Goal: Task Accomplishment & Management: Manage account settings

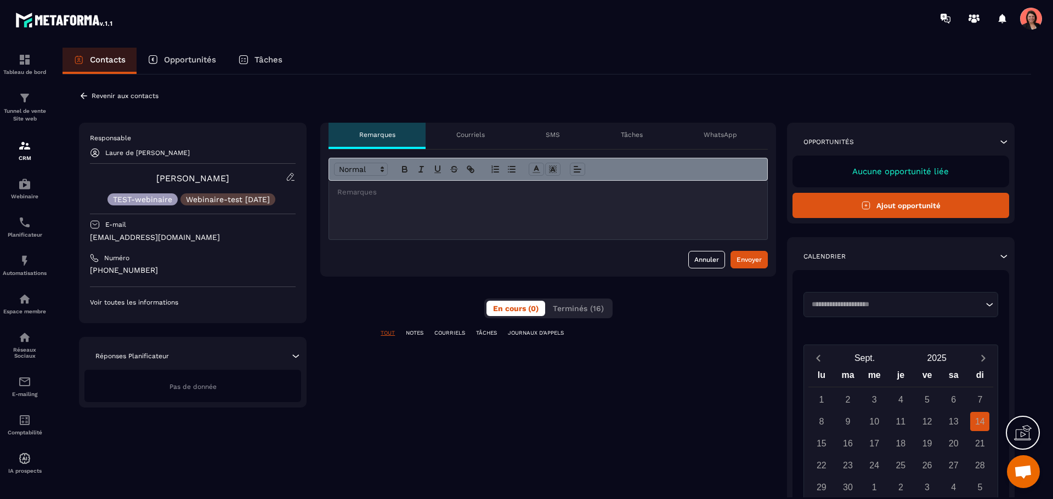
scroll to position [2256, 0]
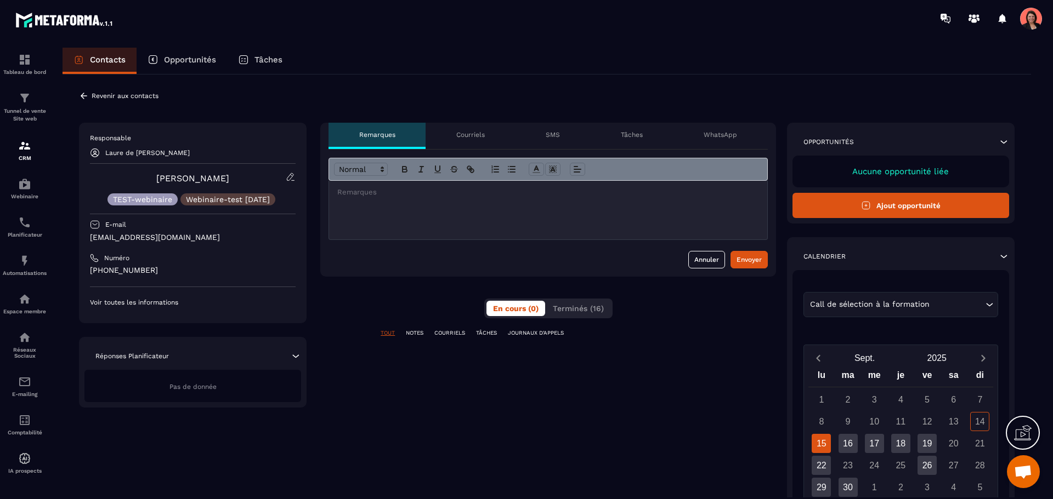
click at [95, 104] on div "**********" at bounding box center [547, 402] width 968 height 655
click at [88, 92] on icon at bounding box center [84, 96] width 10 height 10
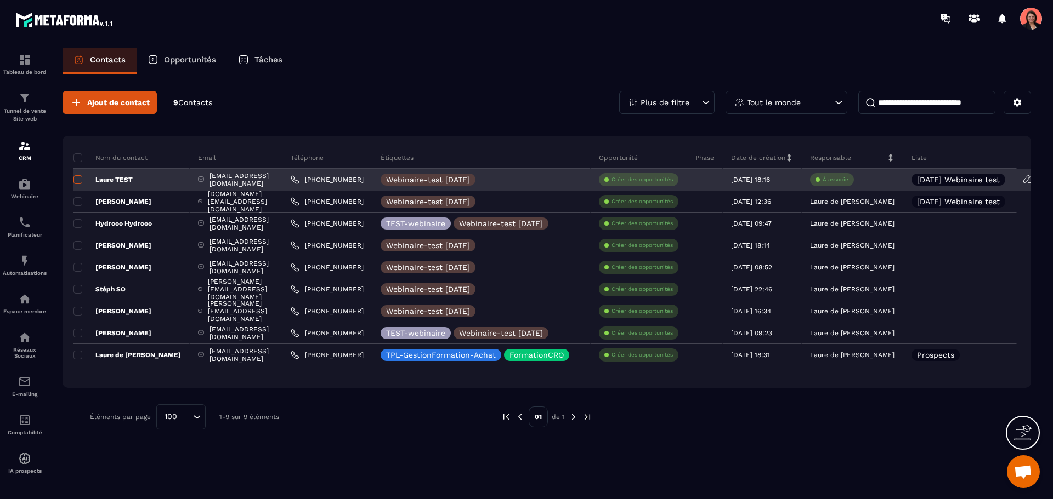
click at [80, 179] on span at bounding box center [77, 179] width 9 height 9
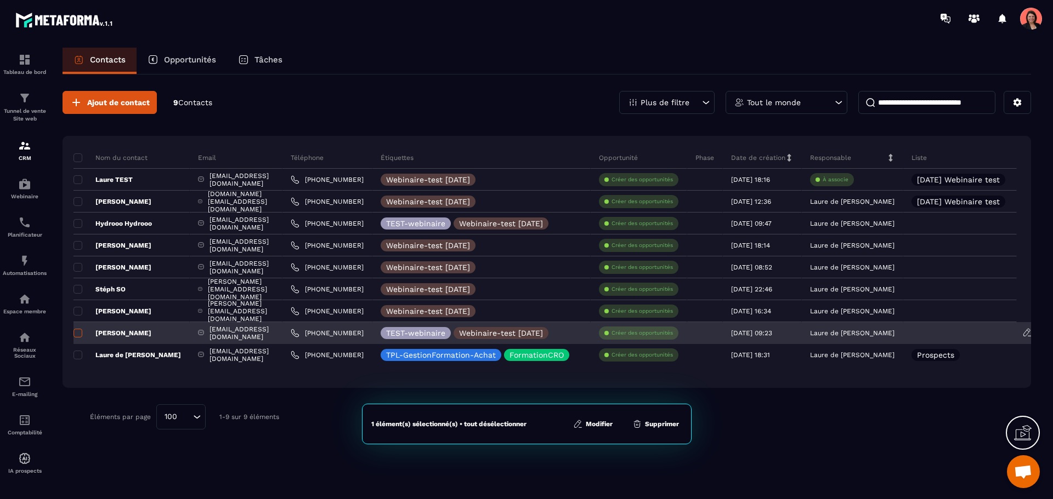
click at [78, 332] on span at bounding box center [77, 333] width 9 height 9
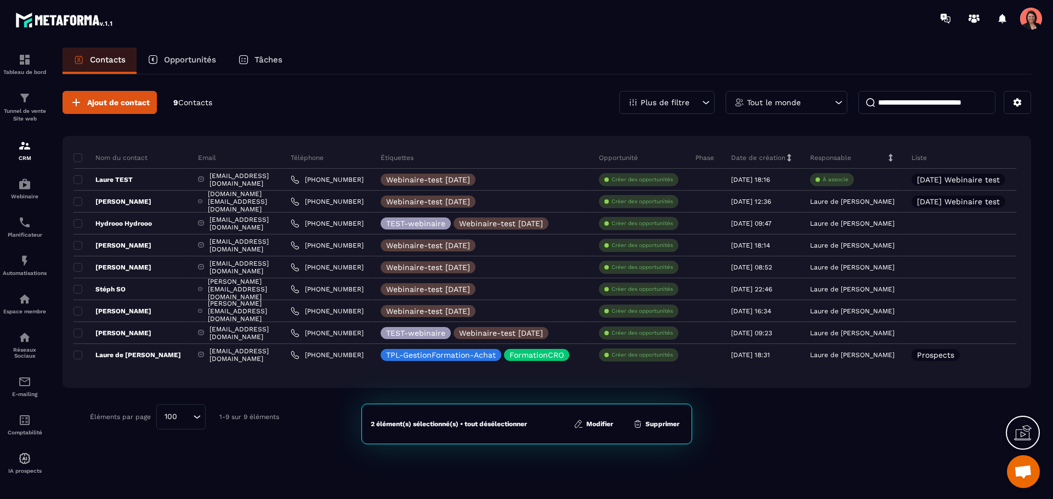
click at [601, 424] on button "Modifier" at bounding box center [593, 424] width 46 height 11
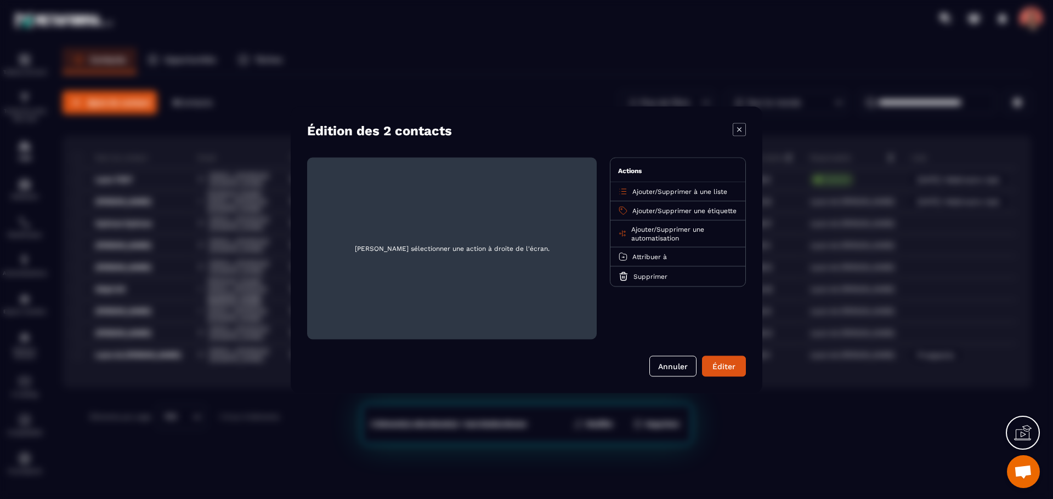
click at [740, 124] on icon "Modal window" at bounding box center [738, 129] width 13 height 13
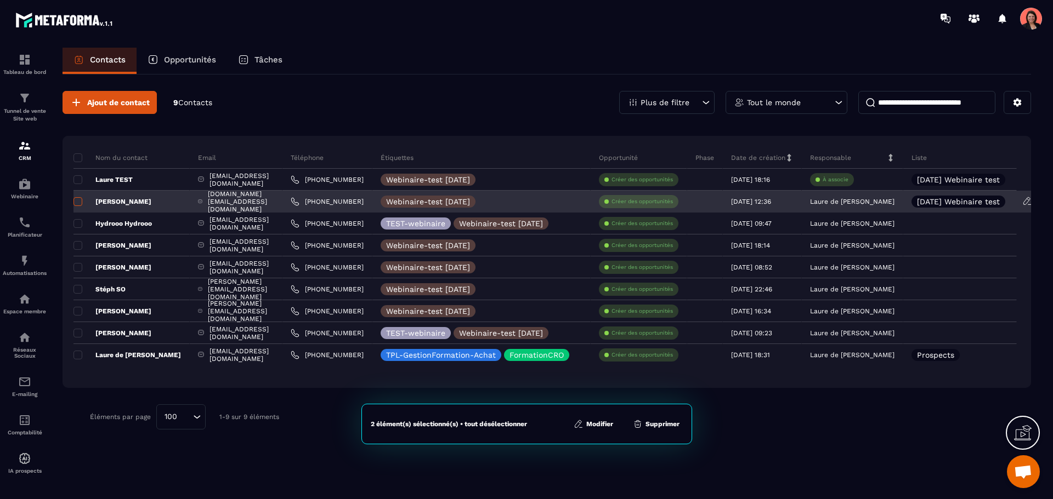
click at [77, 202] on span at bounding box center [77, 201] width 9 height 9
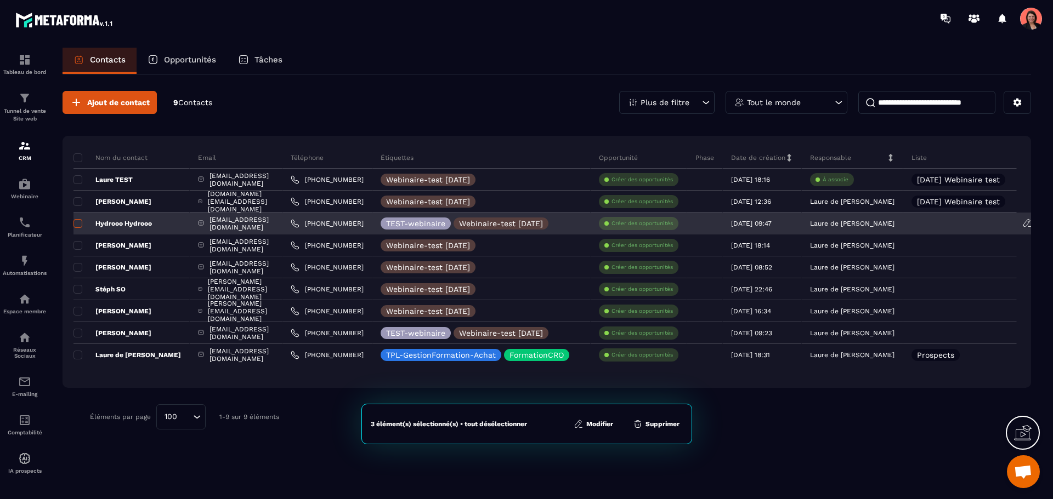
click at [78, 224] on span at bounding box center [77, 223] width 9 height 9
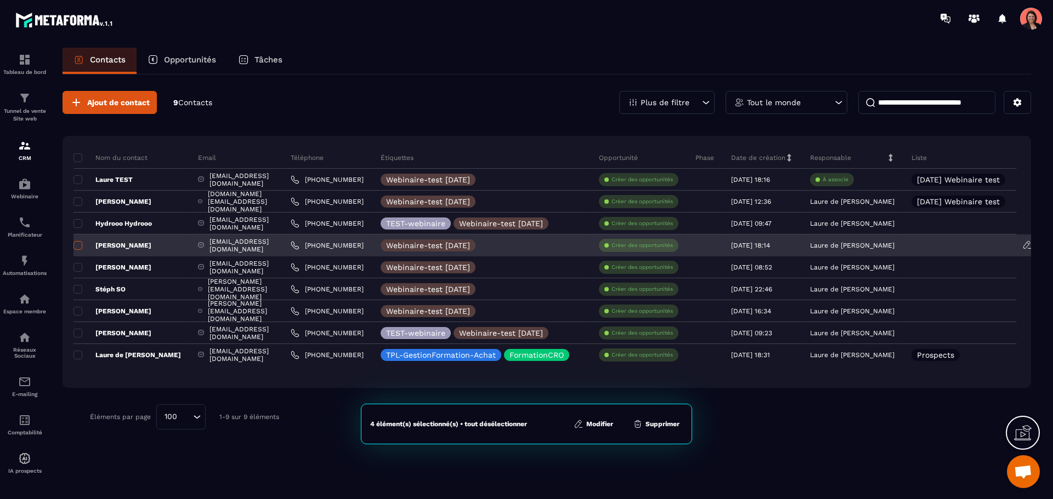
click at [75, 245] on span at bounding box center [77, 245] width 9 height 9
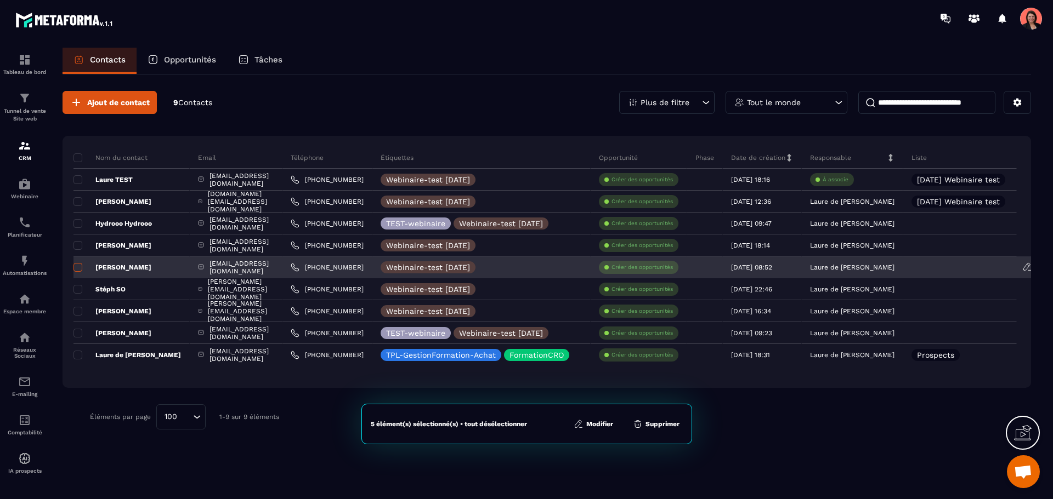
click at [78, 269] on span at bounding box center [77, 267] width 9 height 9
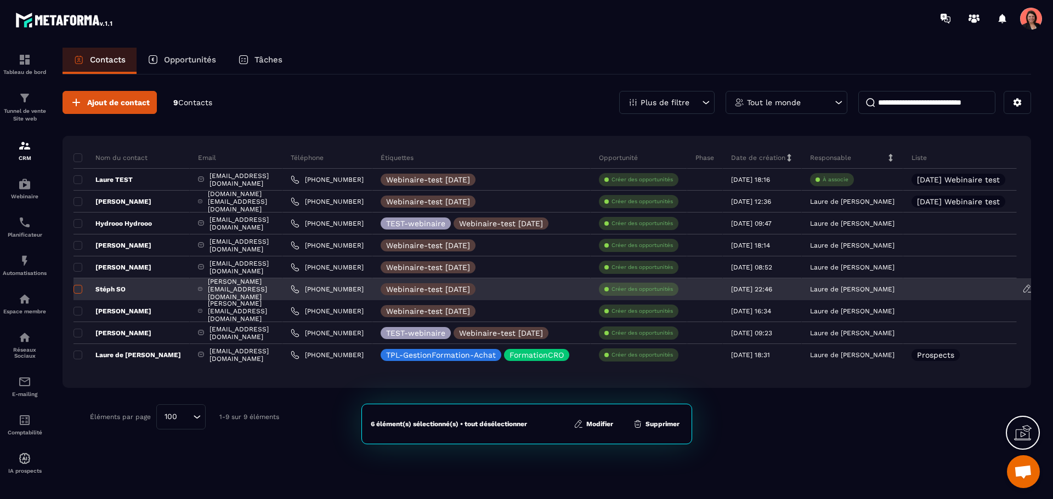
click at [78, 288] on span at bounding box center [77, 289] width 9 height 9
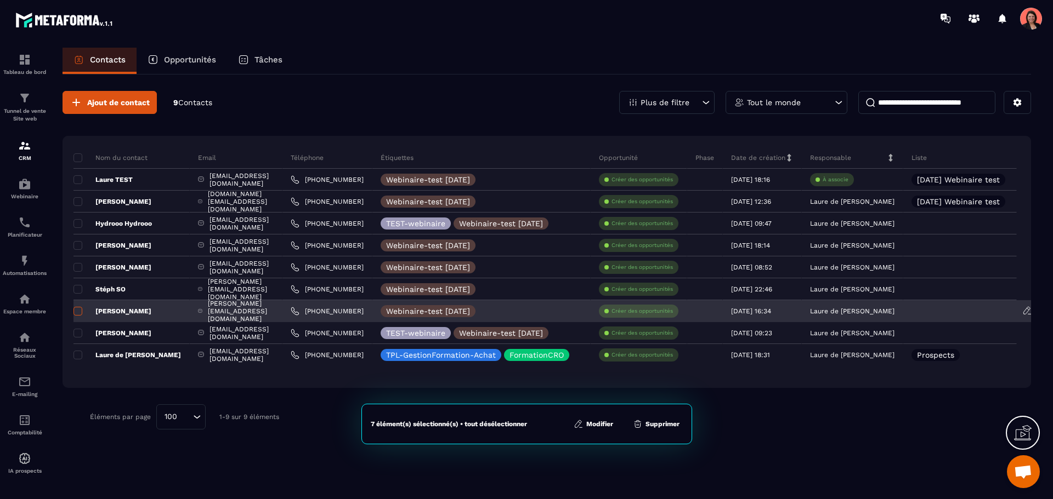
click at [77, 309] on span at bounding box center [77, 311] width 9 height 9
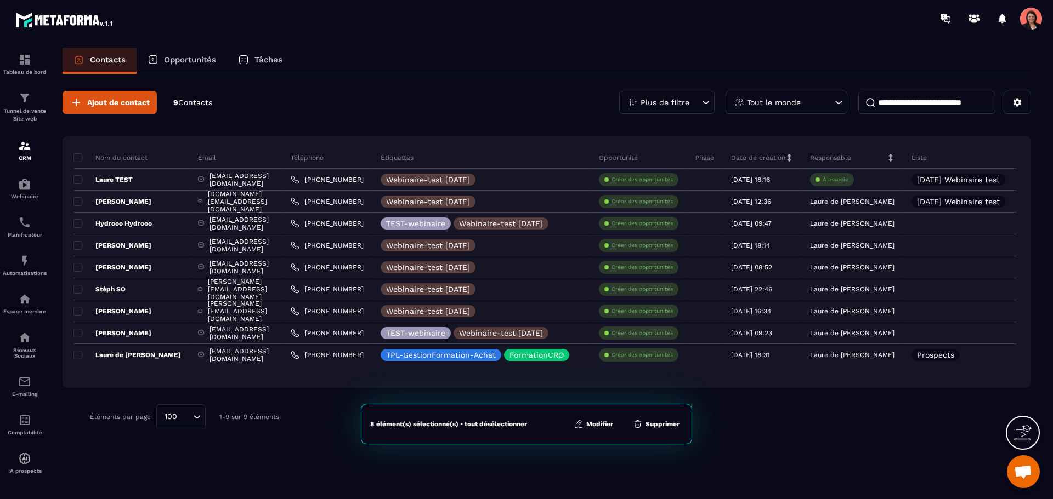
click at [599, 424] on button "Modifier" at bounding box center [593, 424] width 46 height 11
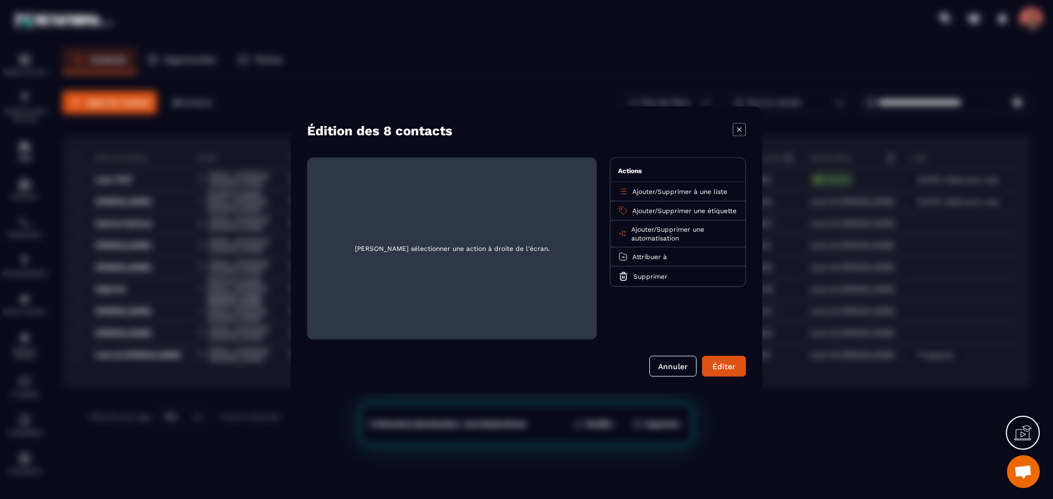
click at [694, 192] on span "Supprimer à une liste" at bounding box center [692, 192] width 70 height 8
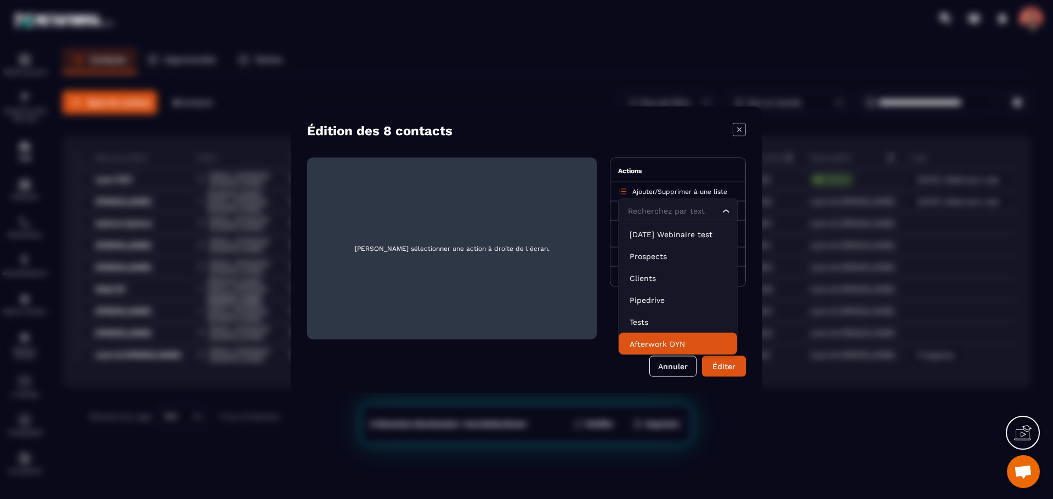
click at [666, 341] on p "Afterwork DYN" at bounding box center [677, 343] width 96 height 11
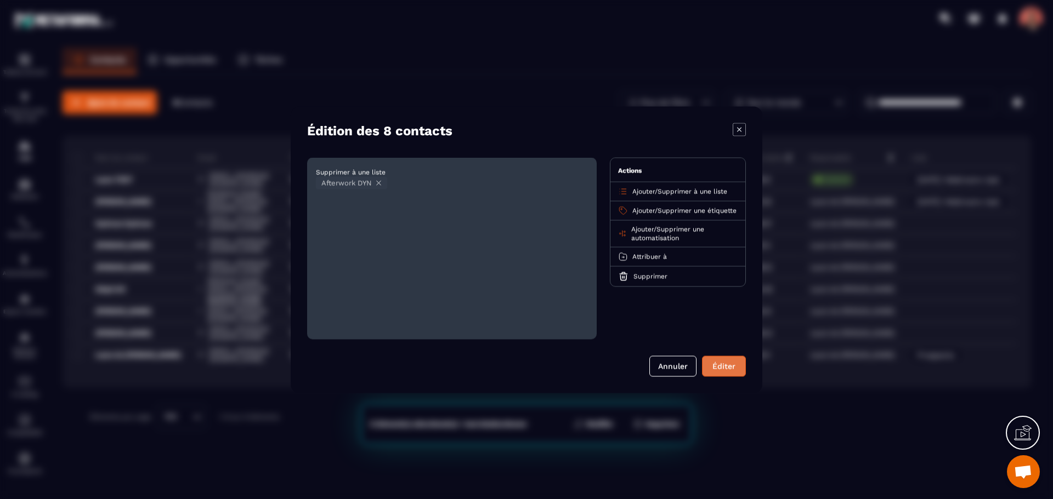
click at [730, 370] on button "Éditer" at bounding box center [724, 366] width 44 height 21
